Goal: Task Accomplishment & Management: Manage account settings

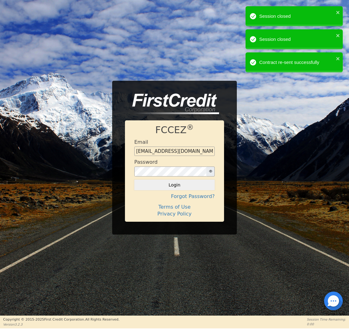
type input "[EMAIL_ADDRESS][DOMAIN_NAME]"
click at [175, 185] on button "Login" at bounding box center [174, 185] width 80 height 11
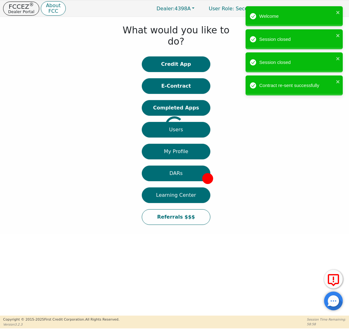
click at [5, 99] on div at bounding box center [5, 125] width 0 height 211
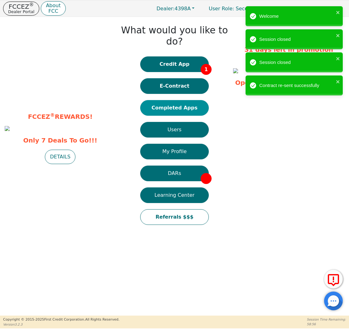
click at [182, 100] on button "Completed Apps" at bounding box center [174, 108] width 69 height 16
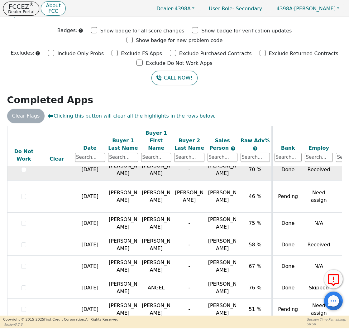
scroll to position [347, 0]
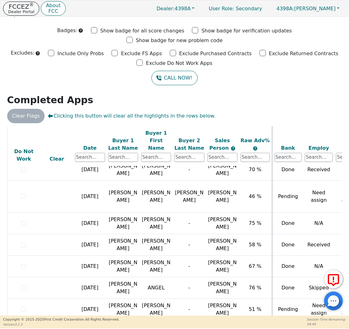
click at [21, 7] on p "FCCEZ ®" at bounding box center [21, 6] width 26 height 6
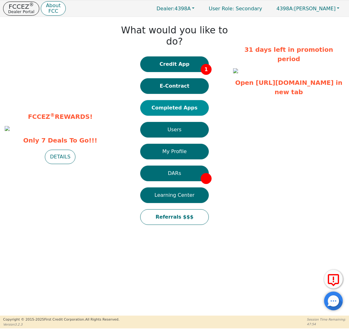
click at [184, 100] on button "Completed Apps" at bounding box center [174, 108] width 69 height 16
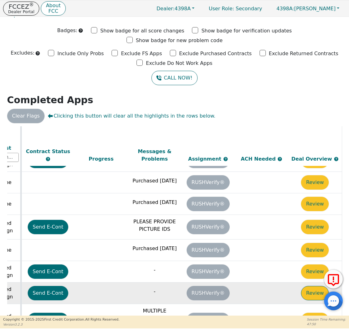
scroll to position [127, 348]
click at [312, 286] on button "Review" at bounding box center [315, 293] width 28 height 14
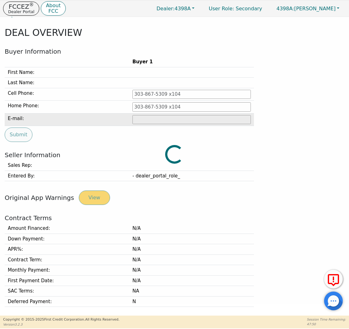
type input "[PHONE_NUMBER]"
type input "[PERSON_NAME][EMAIL_ADDRESS][PERSON_NAME][DOMAIN_NAME]"
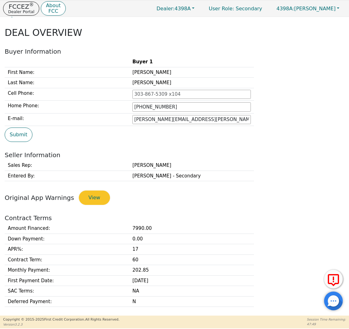
scroll to position [140, 0]
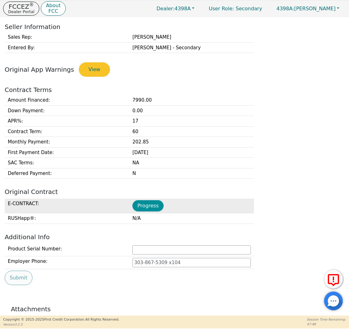
click at [152, 202] on button "Progress" at bounding box center [147, 205] width 31 height 11
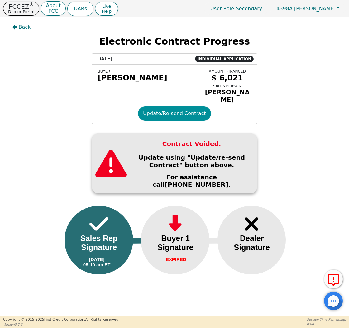
click at [164, 109] on button "Update/Re-send Contract" at bounding box center [174, 113] width 73 height 14
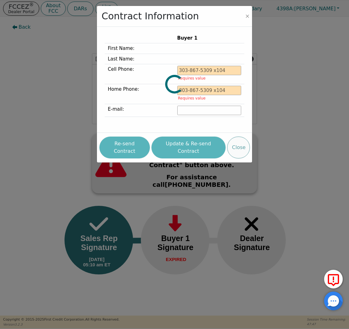
type input "[PHONE_NUMBER]"
type input "[PERSON_NAME][EMAIL_ADDRESS][PERSON_NAME][DOMAIN_NAME]"
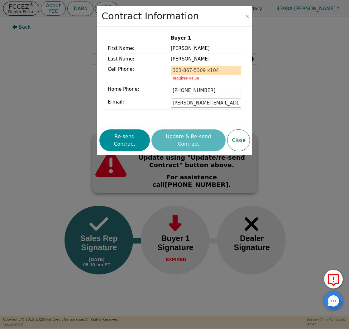
click at [130, 137] on button "Re-send Contract" at bounding box center [124, 140] width 50 height 22
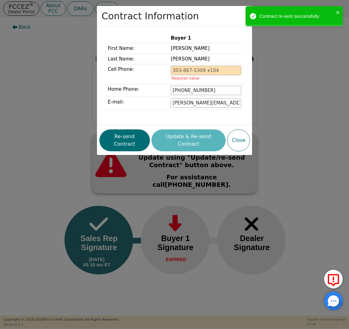
click at [31, 77] on div "Contract Information Buyer 1 First Name: [PERSON_NAME] Last Name: [PERSON_NAME]…" at bounding box center [174, 164] width 349 height 329
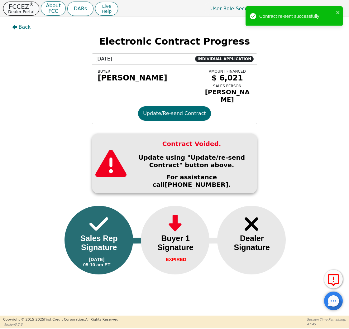
click at [27, 12] on p "Dealer Portal" at bounding box center [21, 12] width 26 height 4
